Goal: Task Accomplishment & Management: Manage account settings

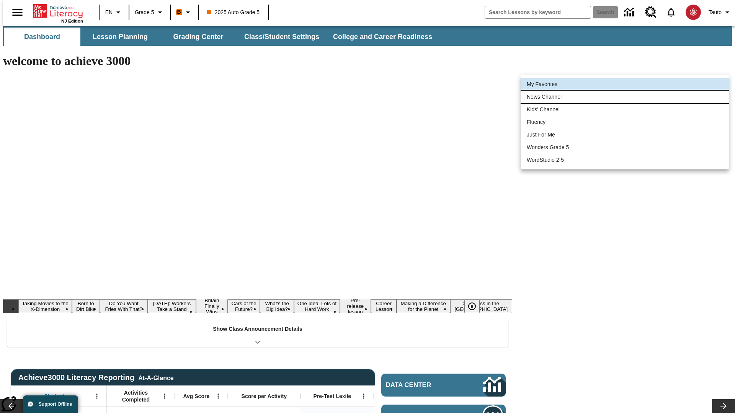
click at [624, 97] on li "News Channel" at bounding box center [624, 97] width 208 height 13
type input "120"
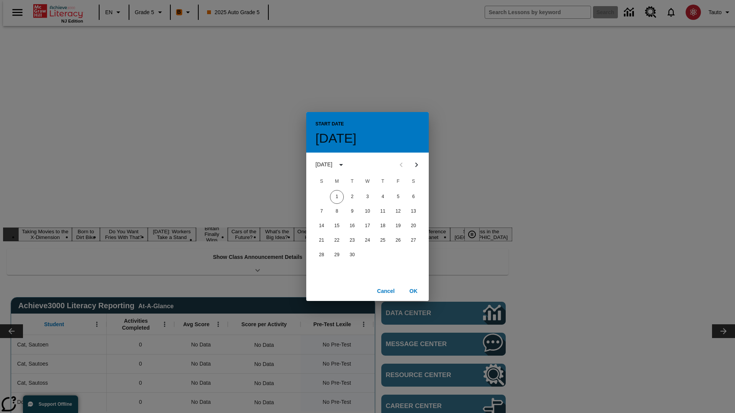
scroll to position [0, 0]
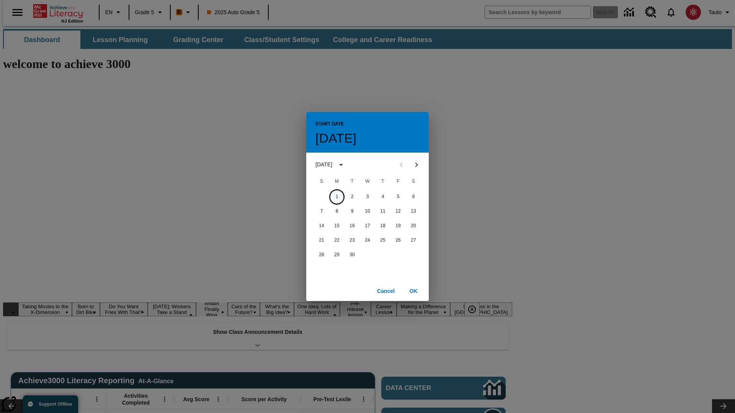
click at [337, 197] on button "1" at bounding box center [337, 197] width 14 height 14
click at [413, 291] on button "OK" at bounding box center [413, 291] width 24 height 14
